Goal: Task Accomplishment & Management: Use online tool/utility

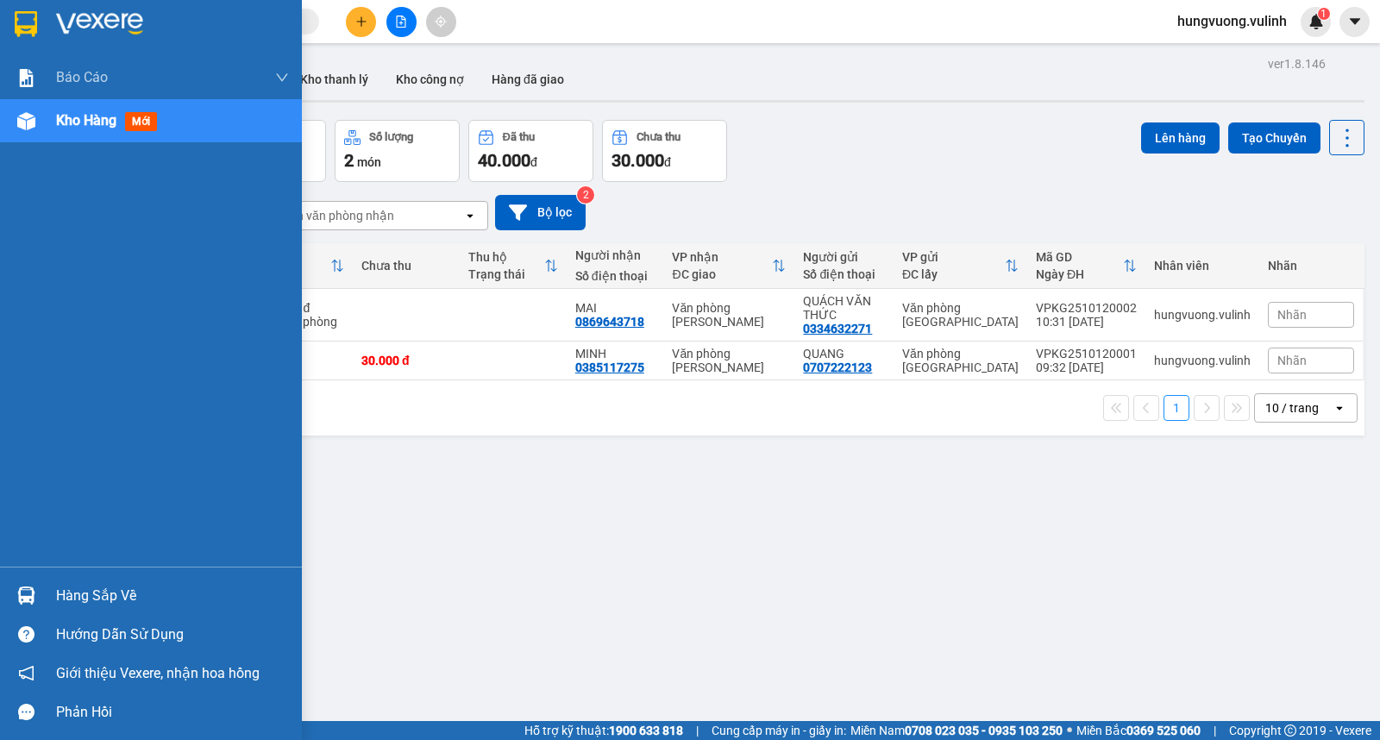
scroll to position [79, 0]
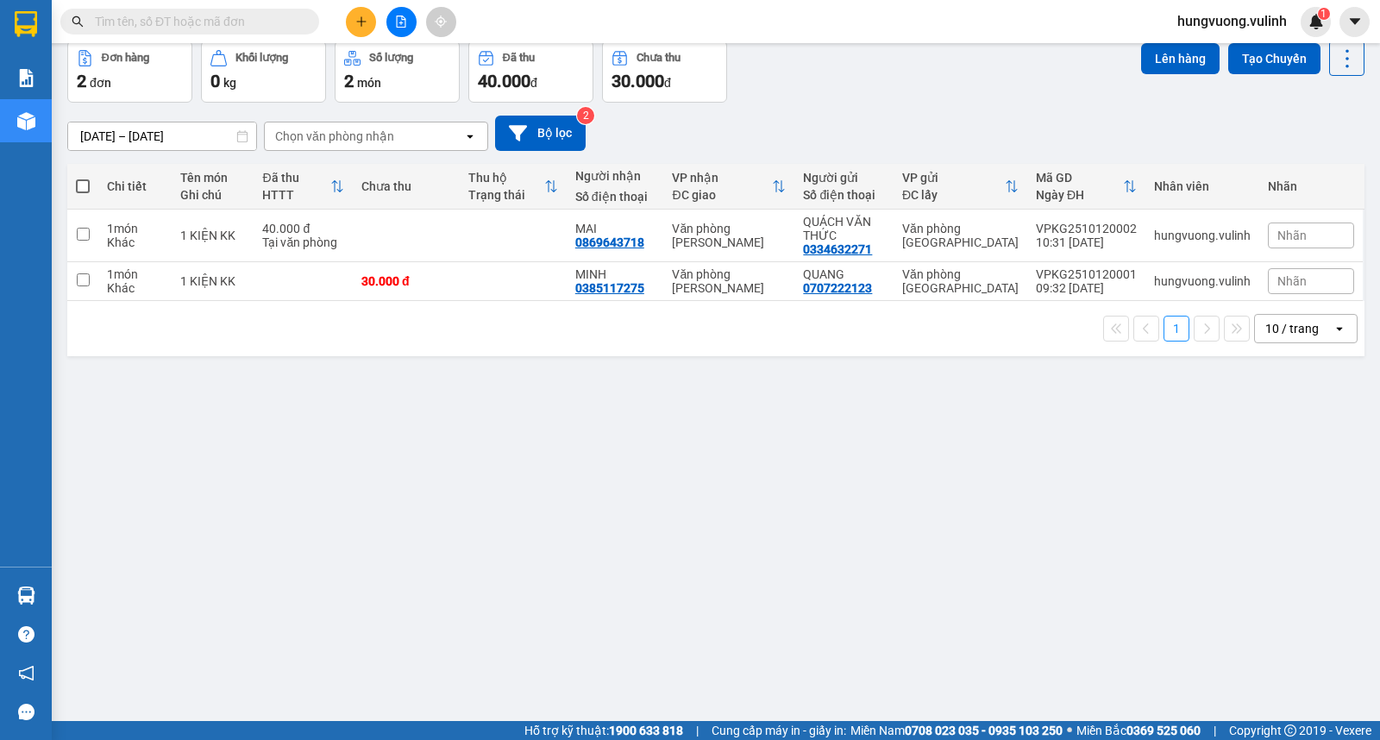
click at [84, 181] on span at bounding box center [83, 186] width 14 height 14
click at [83, 178] on input "checkbox" at bounding box center [83, 178] width 0 height 0
checkbox input "true"
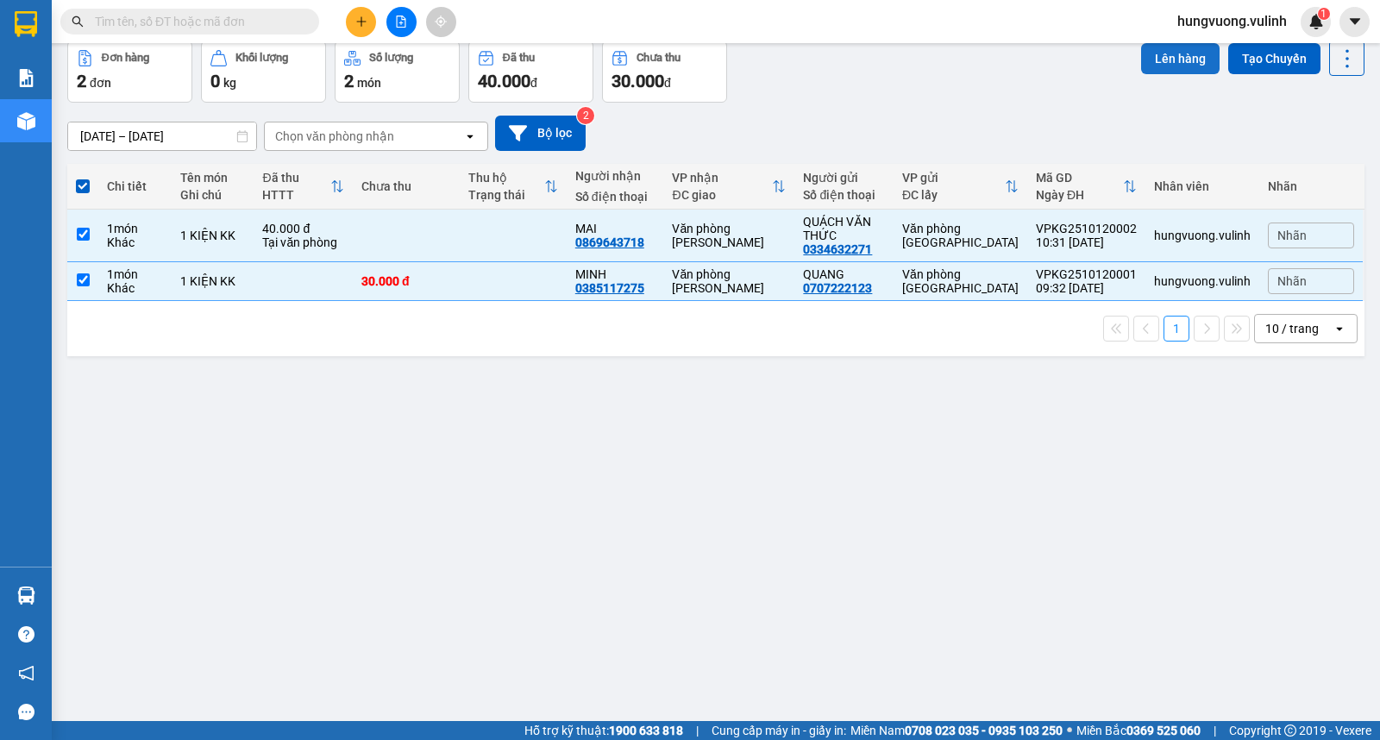
click at [1165, 66] on button "Lên hàng" at bounding box center [1180, 58] width 79 height 31
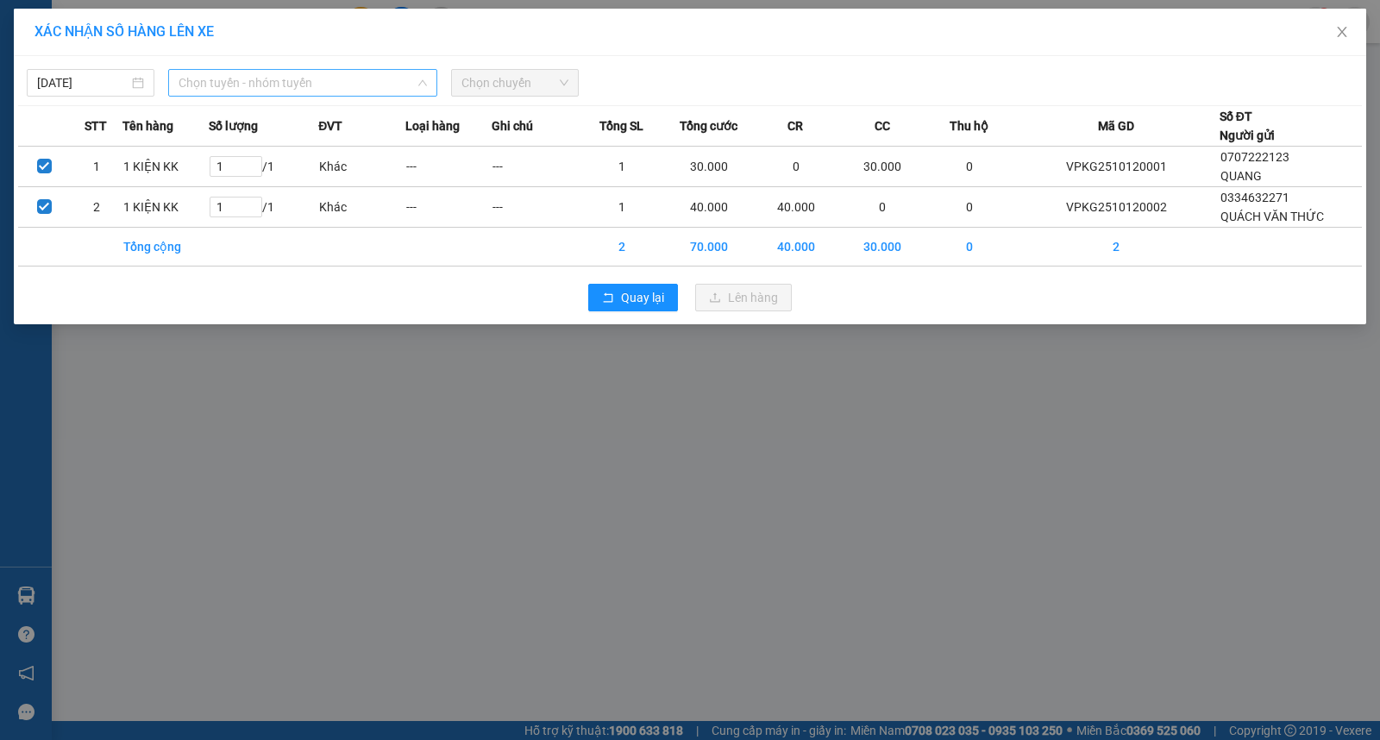
click at [320, 79] on span "Chọn tuyến - nhóm tuyến" at bounding box center [303, 83] width 248 height 26
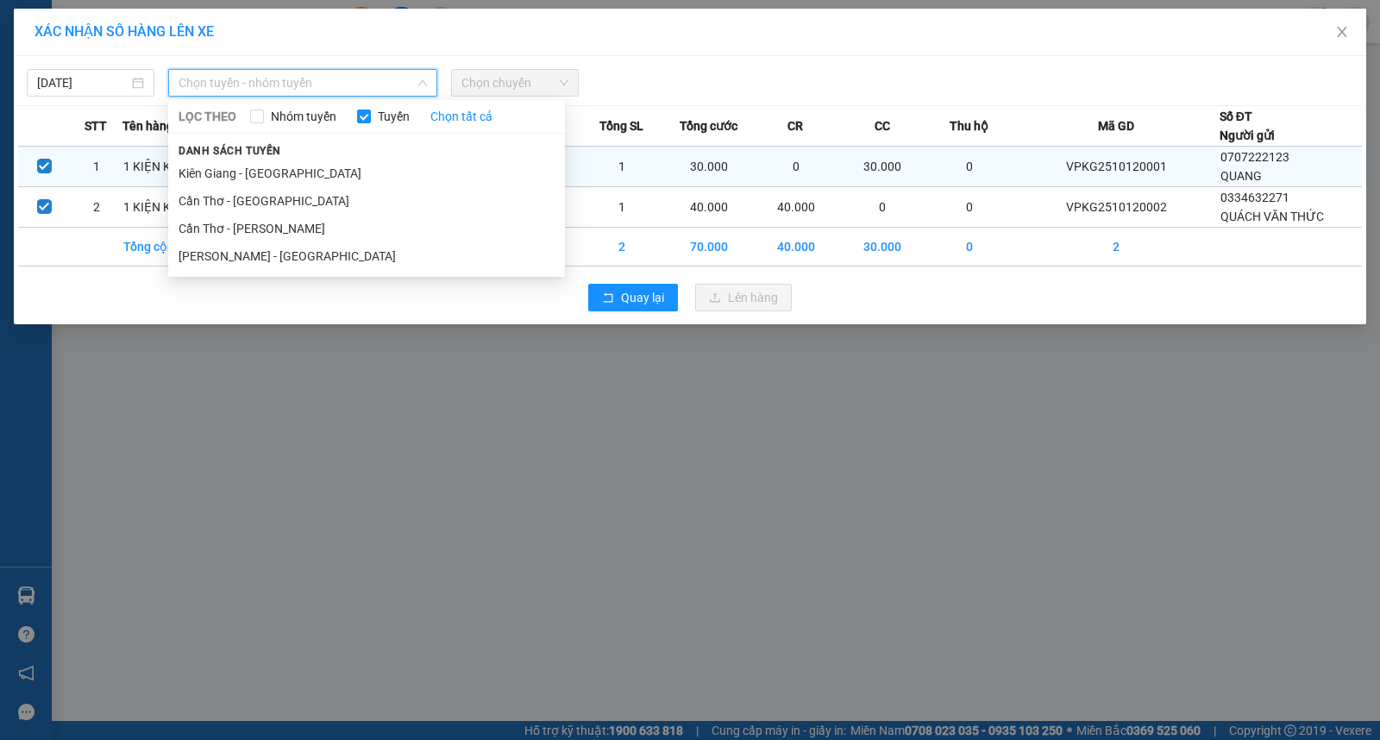
drag, startPoint x: 286, startPoint y: 167, endPoint x: 307, endPoint y: 155, distance: 24.0
click at [286, 169] on li "Kiên Giang - [GEOGRAPHIC_DATA]" at bounding box center [366, 174] width 397 height 28
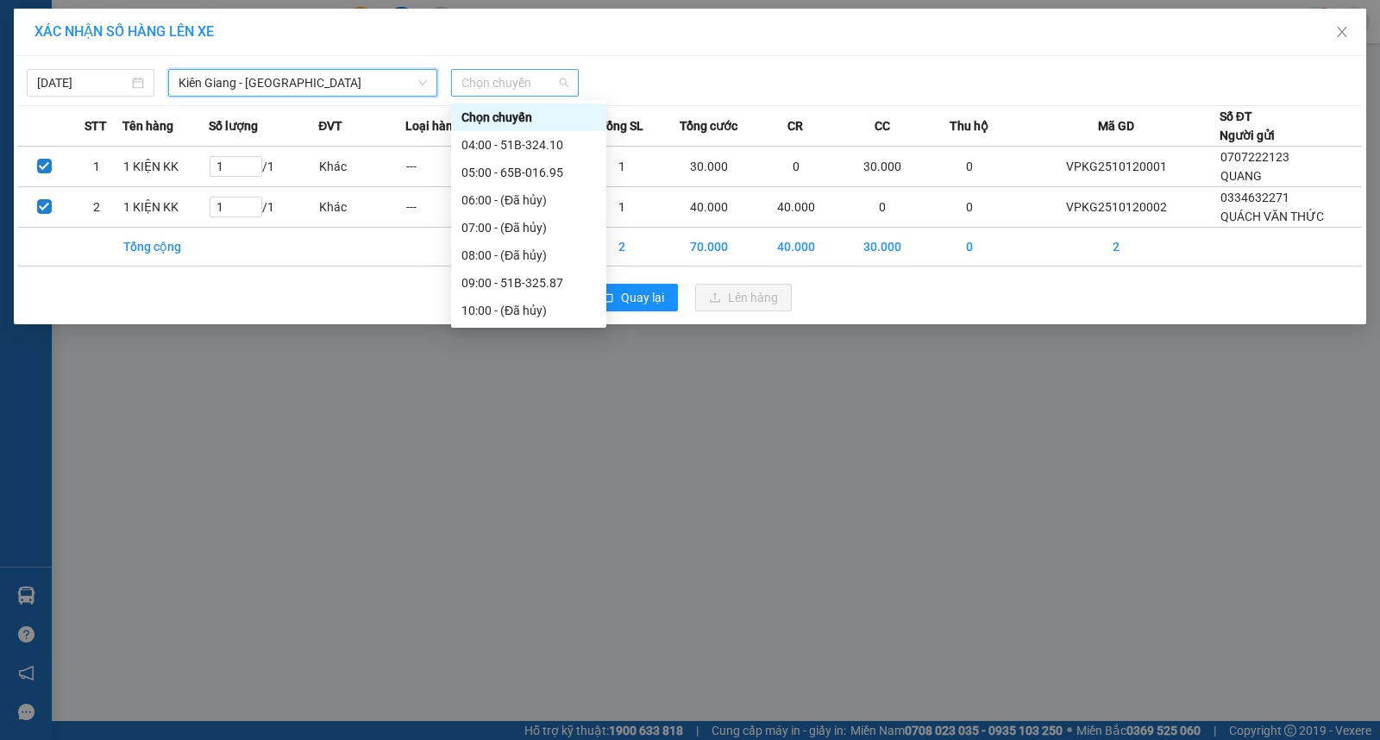
click at [472, 87] on span "Chọn chuyến" at bounding box center [515, 83] width 107 height 26
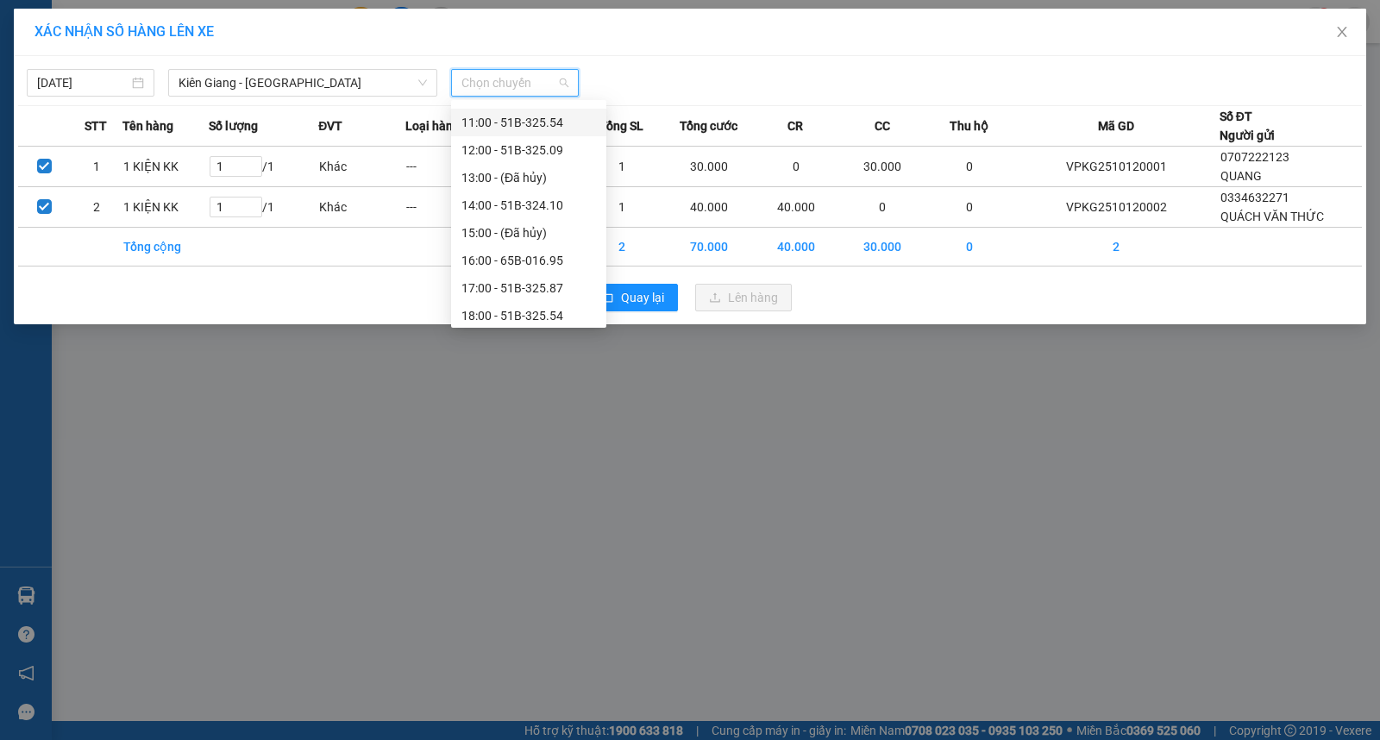
click at [531, 122] on div "11:00 - 51B-325.54" at bounding box center [529, 122] width 135 height 19
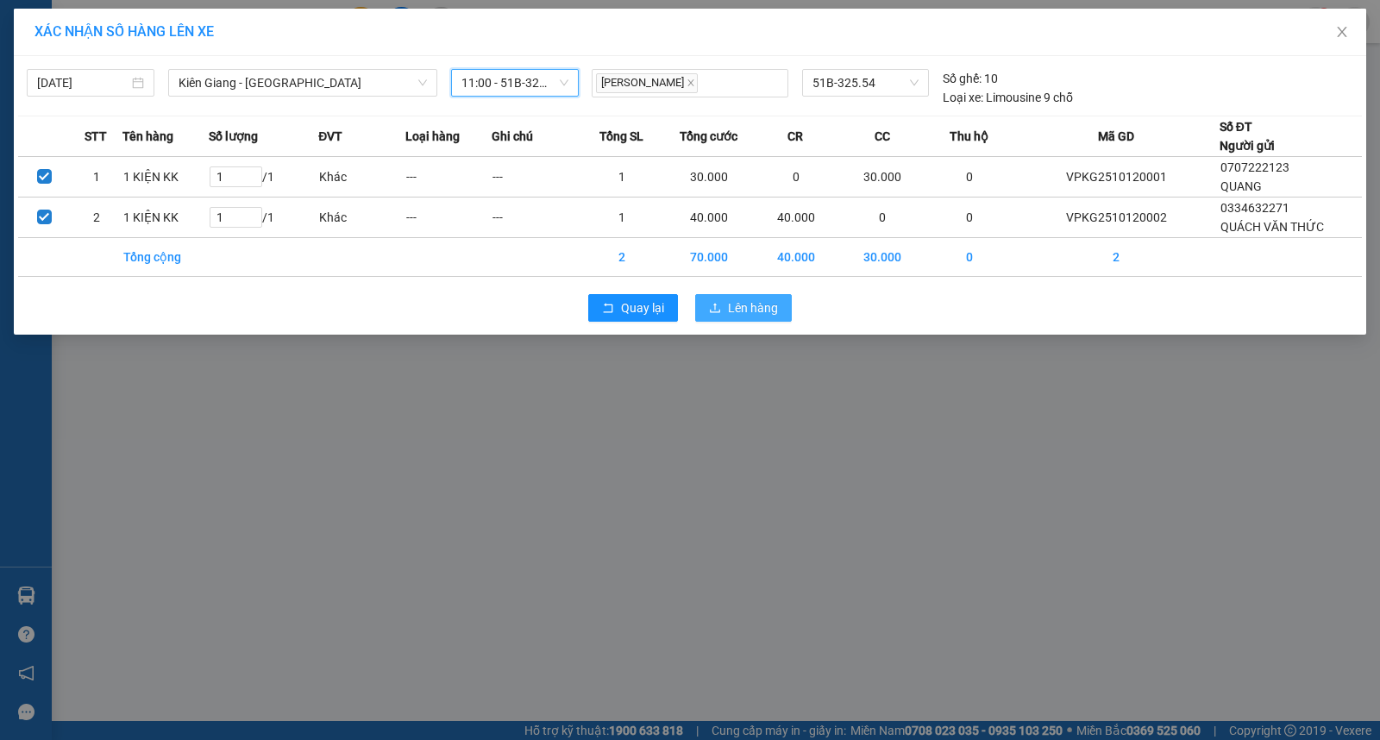
click at [756, 304] on span "Lên hàng" at bounding box center [753, 307] width 50 height 19
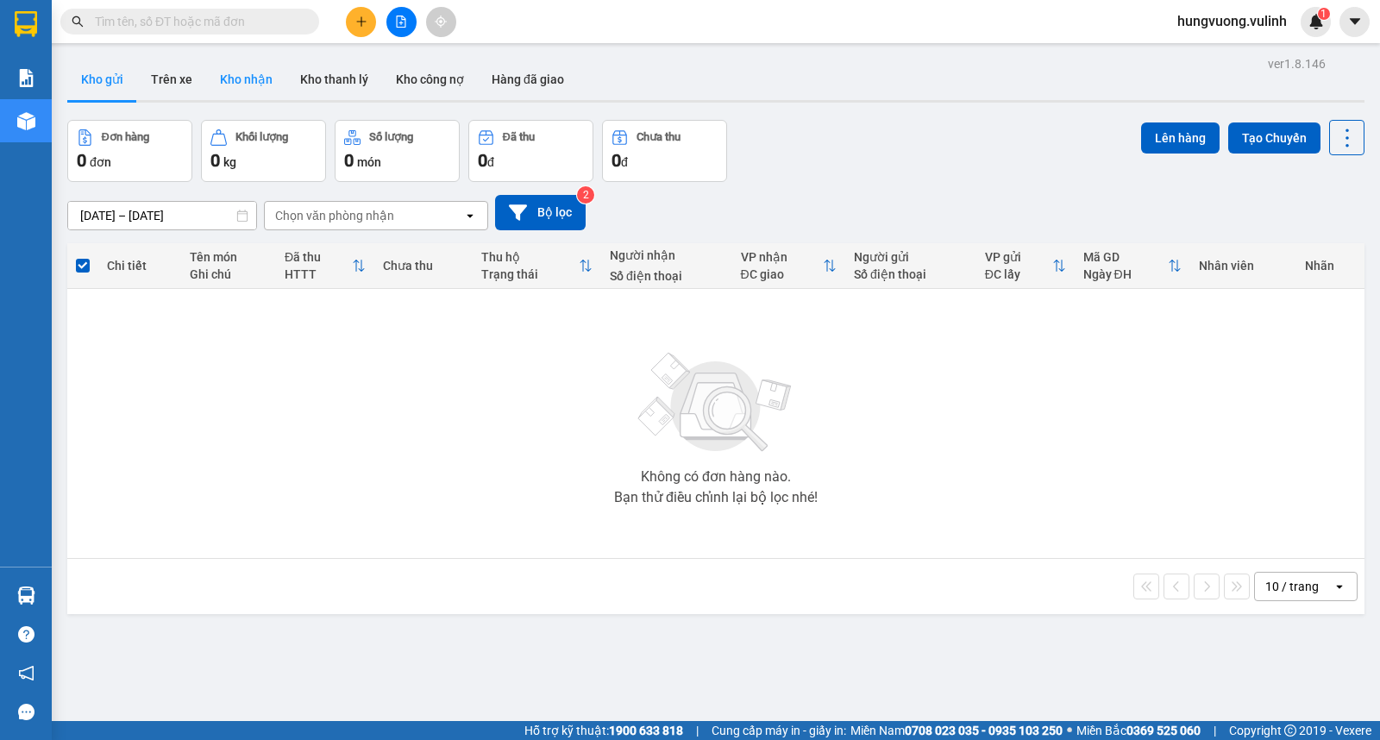
click at [257, 80] on button "Kho nhận" at bounding box center [246, 79] width 80 height 41
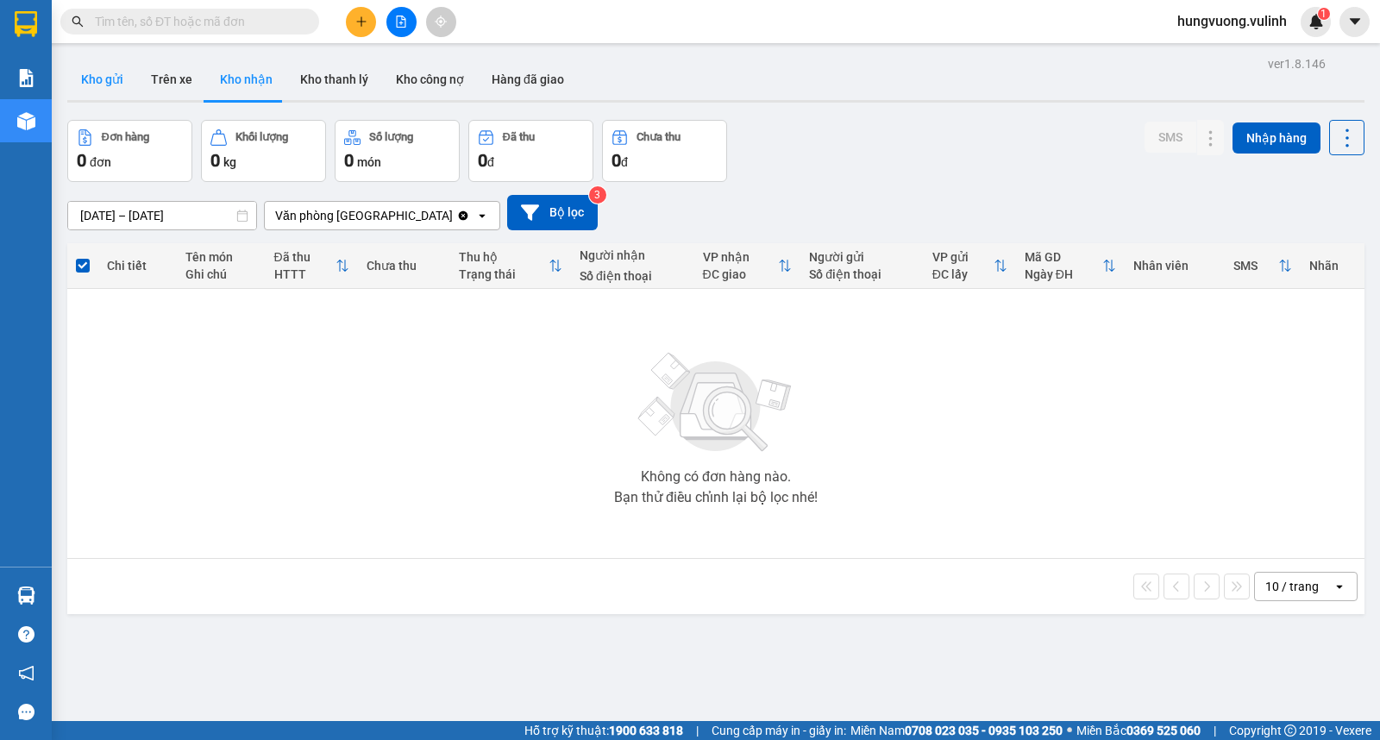
click at [97, 78] on button "Kho gửi" at bounding box center [102, 79] width 70 height 41
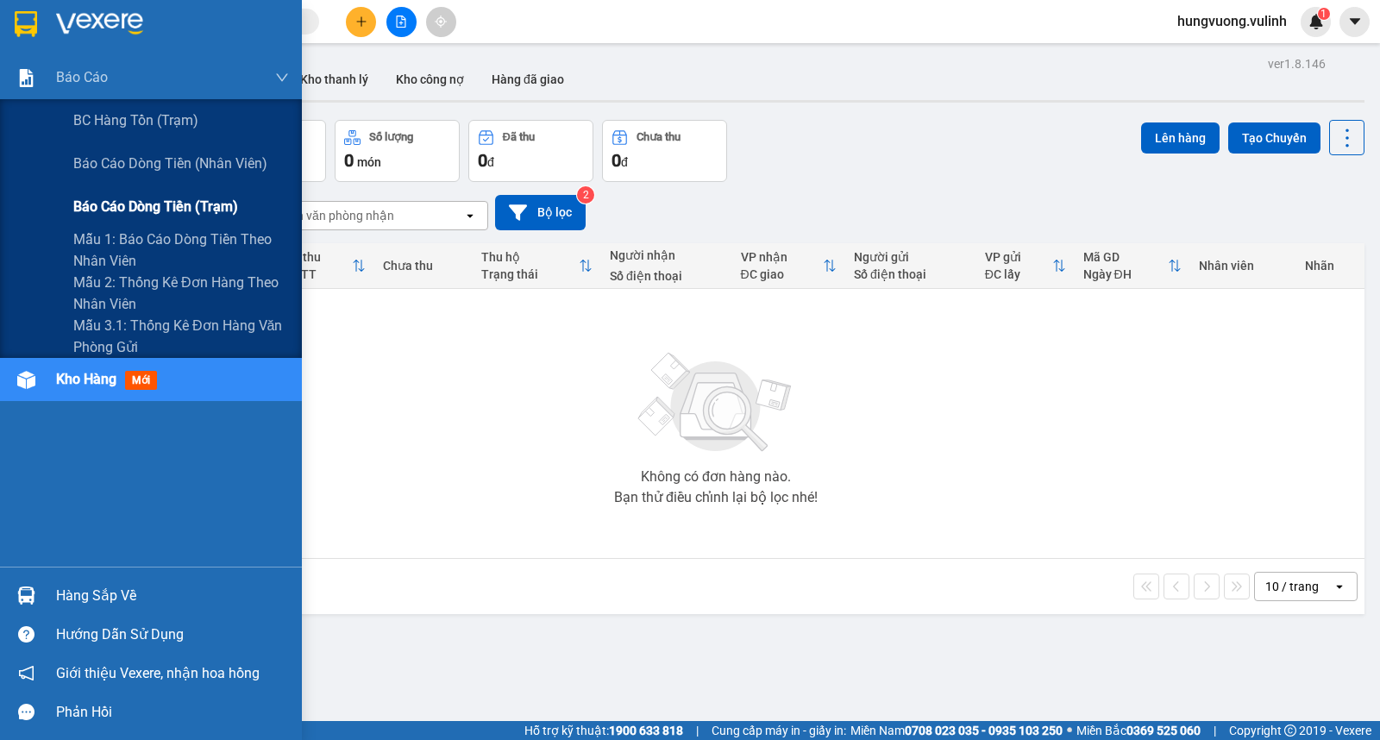
click at [155, 207] on span "Báo cáo dòng tiền (trạm)" at bounding box center [155, 207] width 165 height 22
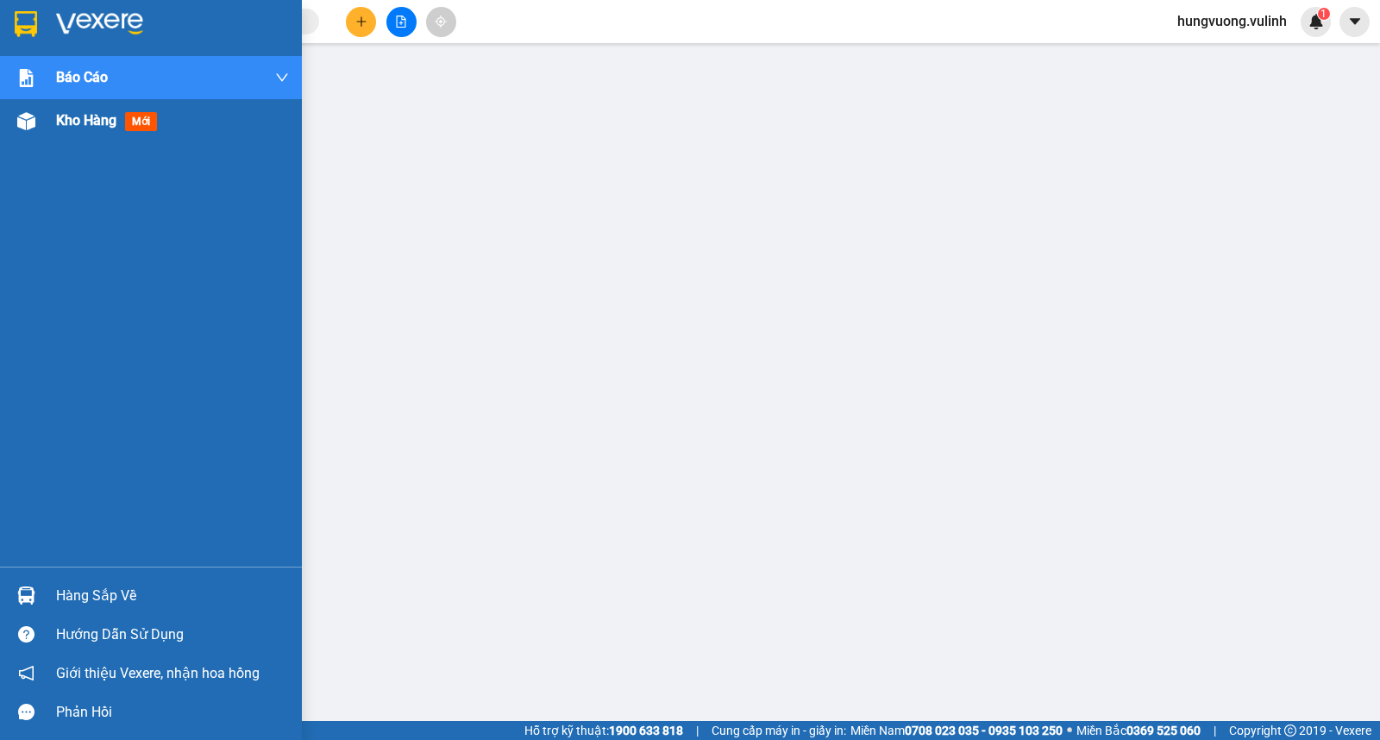
click at [54, 128] on div "Kho hàng mới" at bounding box center [151, 120] width 302 height 43
